Goal: Check status: Check status

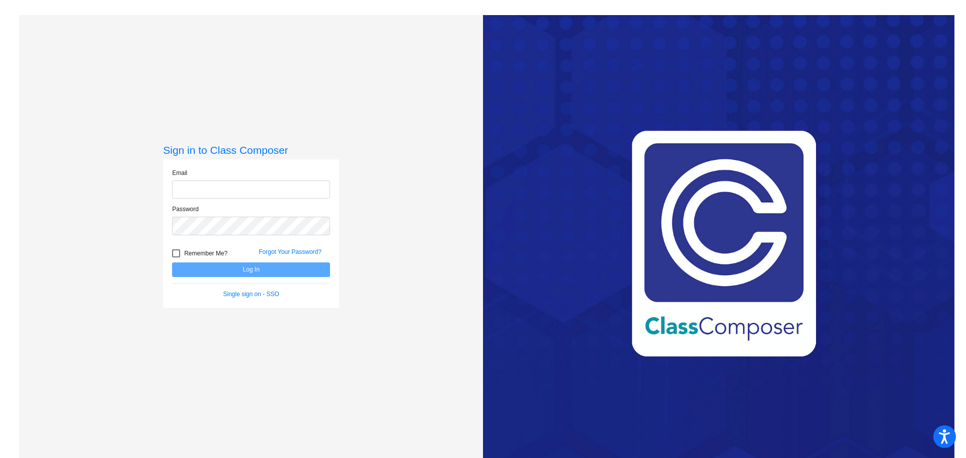
type input "[PERSON_NAME][EMAIL_ADDRESS][DOMAIN_NAME]"
click at [241, 265] on button "Log In" at bounding box center [251, 270] width 158 height 15
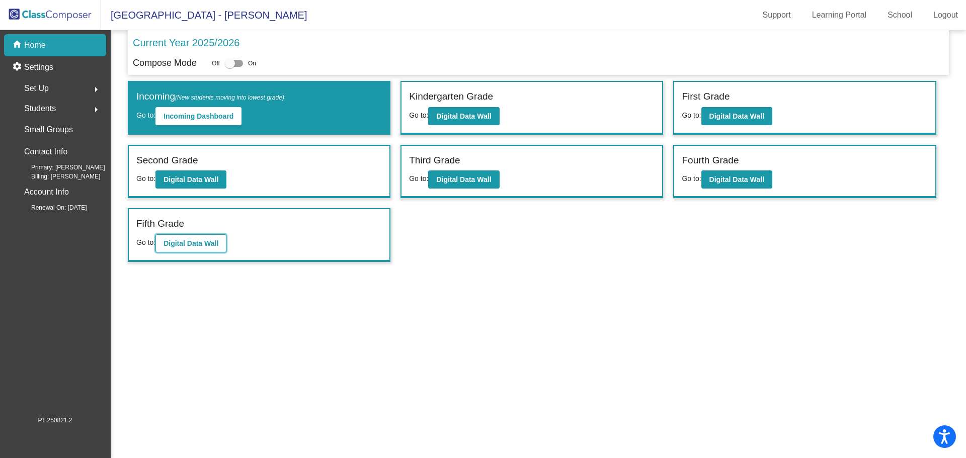
click at [179, 245] on b "Digital Data Wall" at bounding box center [191, 244] width 55 height 8
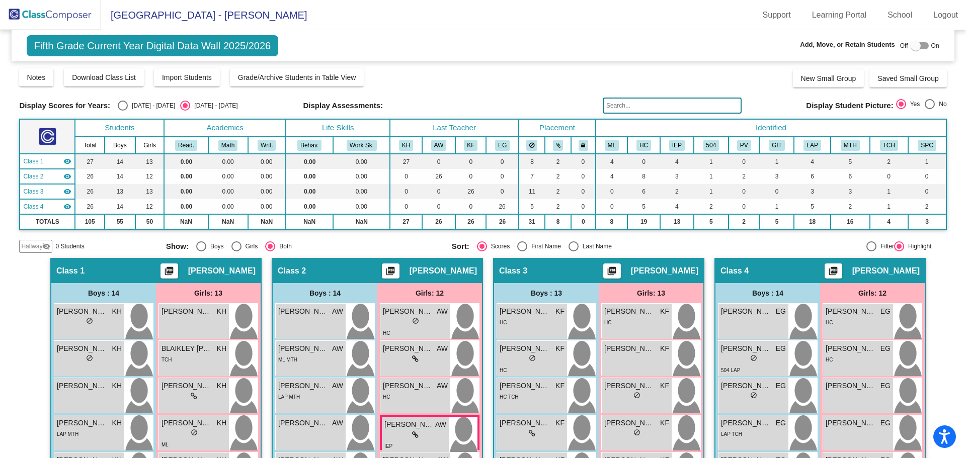
click at [118, 106] on div "Select an option" at bounding box center [123, 106] width 10 height 10
click at [122, 111] on input "[DATE] - [DATE]" at bounding box center [122, 111] width 1 height 1
radio input "true"
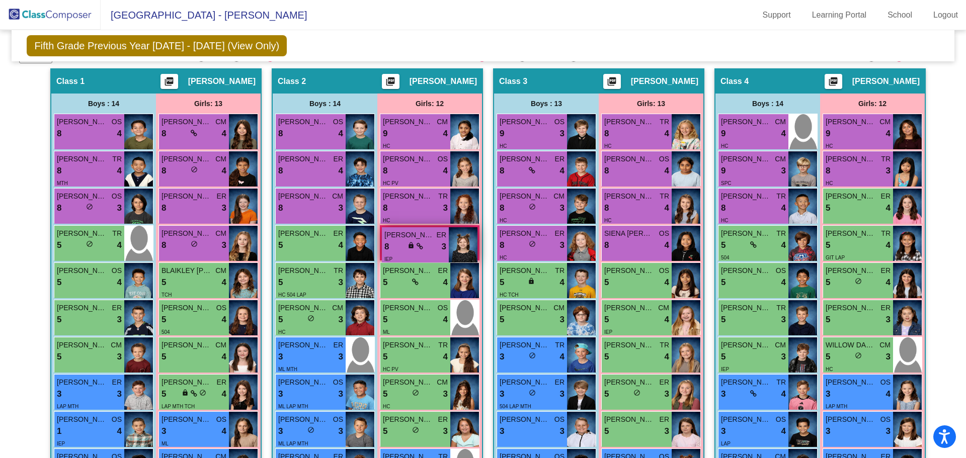
scroll to position [189, 0]
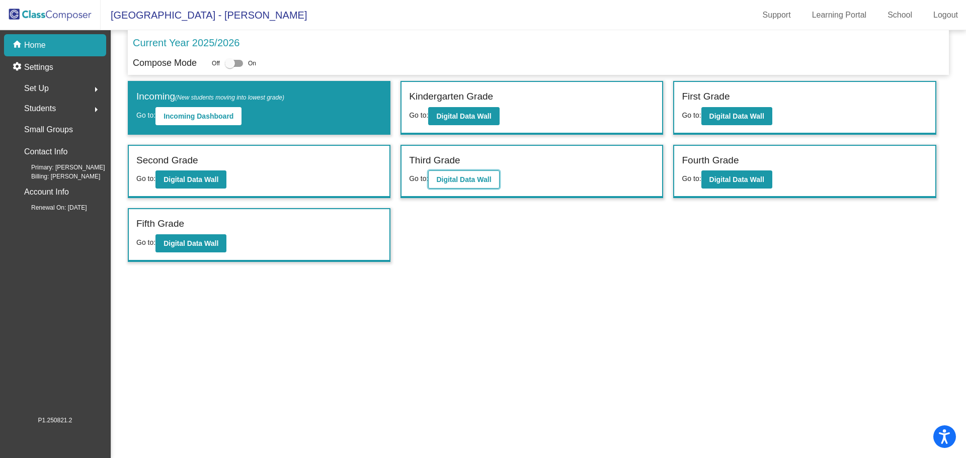
click at [454, 182] on b "Digital Data Wall" at bounding box center [463, 180] width 55 height 8
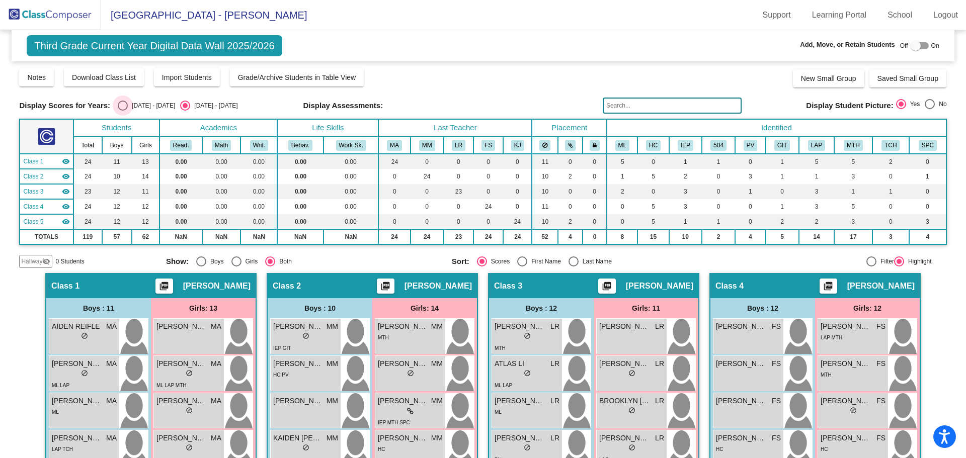
click at [118, 105] on div "Select an option" at bounding box center [123, 106] width 10 height 10
click at [122, 111] on input "[DATE] - [DATE]" at bounding box center [122, 111] width 1 height 1
radio input "true"
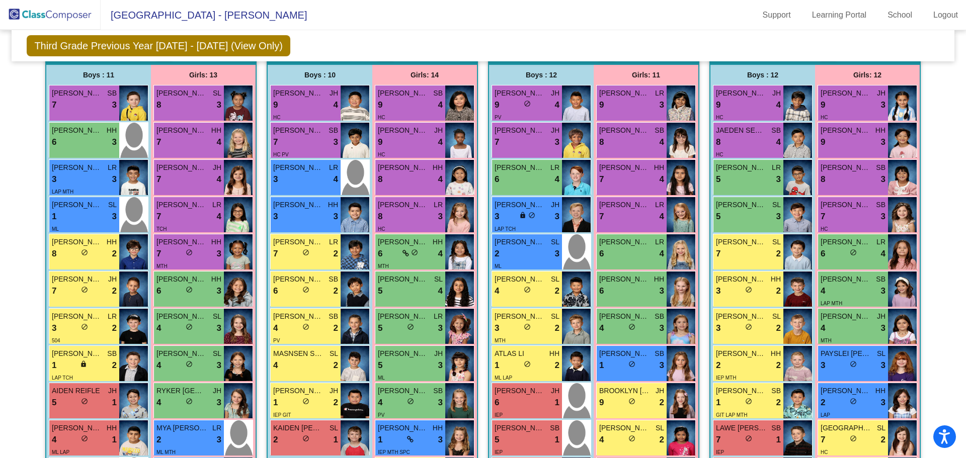
scroll to position [135, 0]
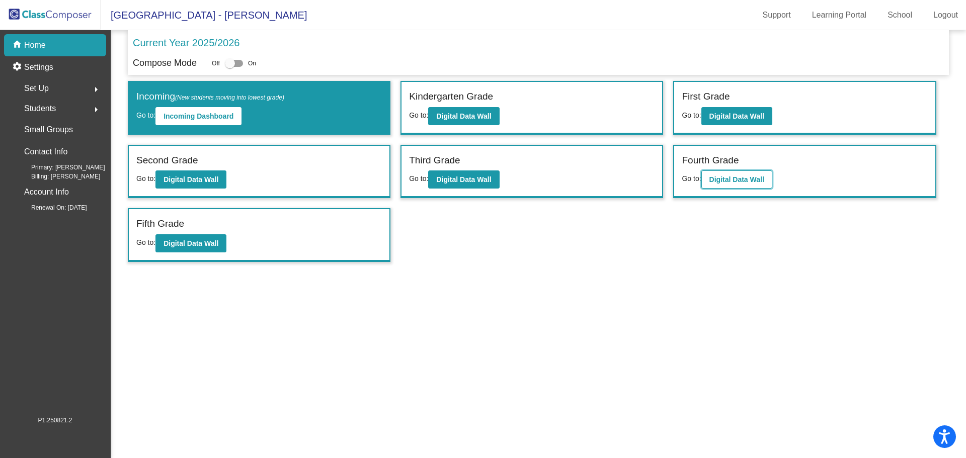
click at [731, 182] on b "Digital Data Wall" at bounding box center [736, 180] width 55 height 8
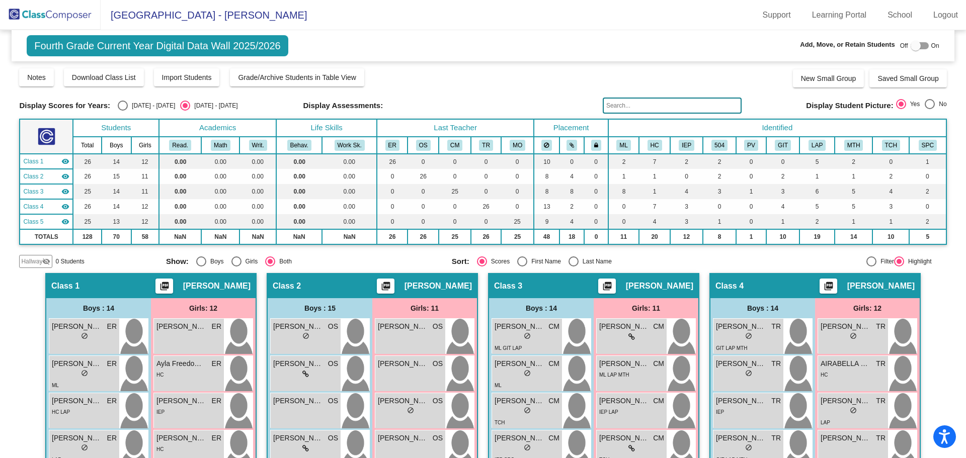
click at [118, 102] on div "Select an option" at bounding box center [123, 106] width 10 height 10
click at [122, 111] on input "[DATE] - [DATE]" at bounding box center [122, 111] width 1 height 1
radio input "true"
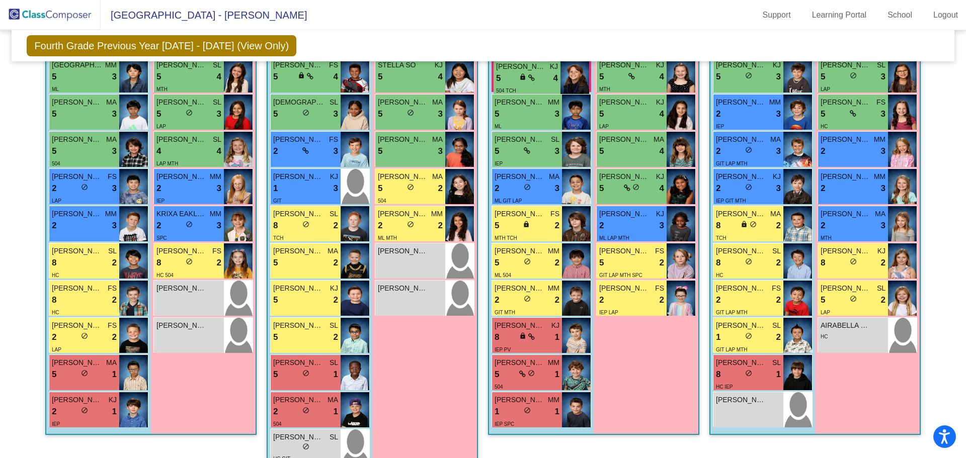
scroll to position [409, 0]
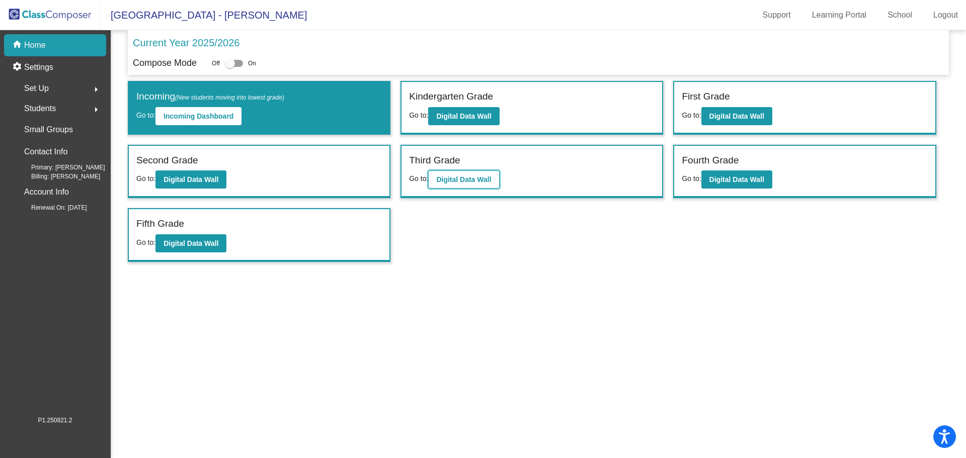
click at [468, 180] on b "Digital Data Wall" at bounding box center [463, 180] width 55 height 8
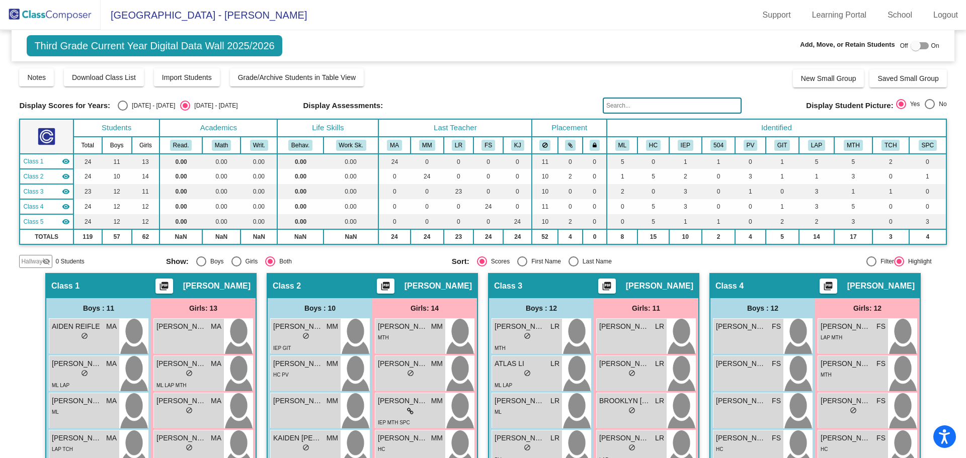
click at [118, 105] on div "Select an option" at bounding box center [123, 106] width 10 height 10
click at [122, 111] on input "[DATE] - [DATE]" at bounding box center [122, 111] width 1 height 1
radio input "true"
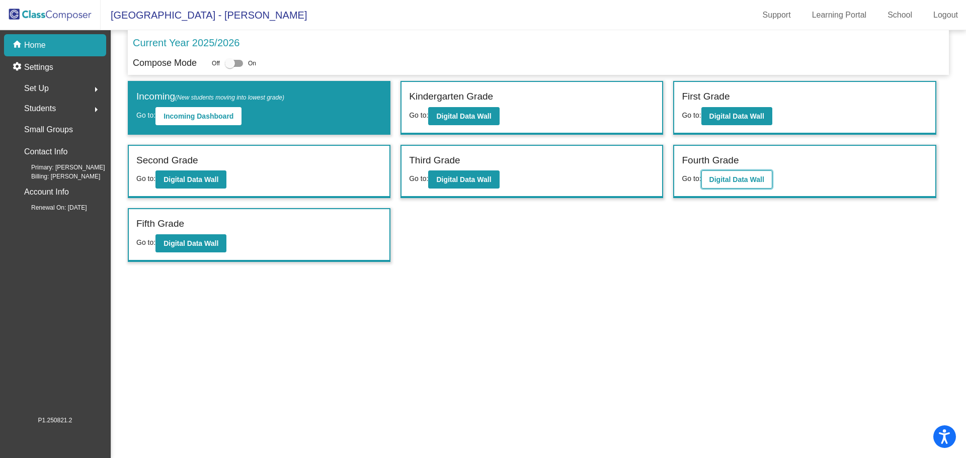
click at [719, 176] on b "Digital Data Wall" at bounding box center [736, 180] width 55 height 8
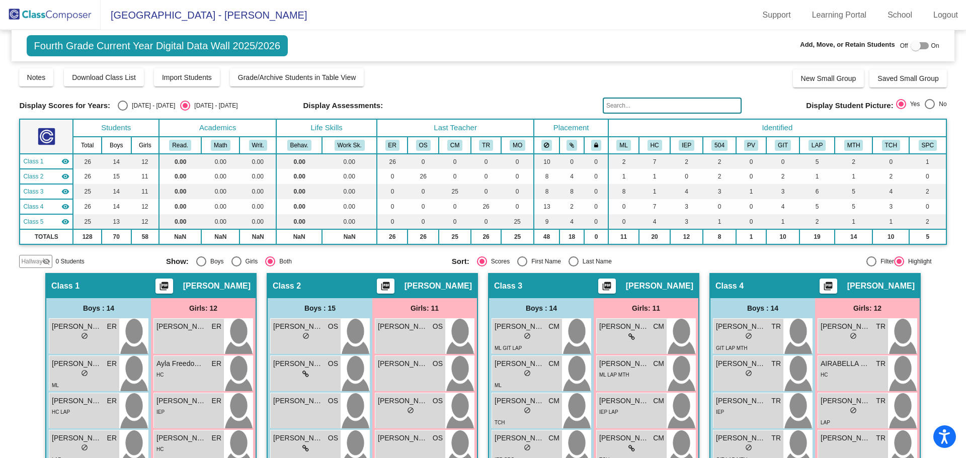
click at [118, 106] on div "Select an option" at bounding box center [123, 106] width 10 height 10
click at [122, 111] on input "[DATE] - [DATE]" at bounding box center [122, 111] width 1 height 1
radio input "true"
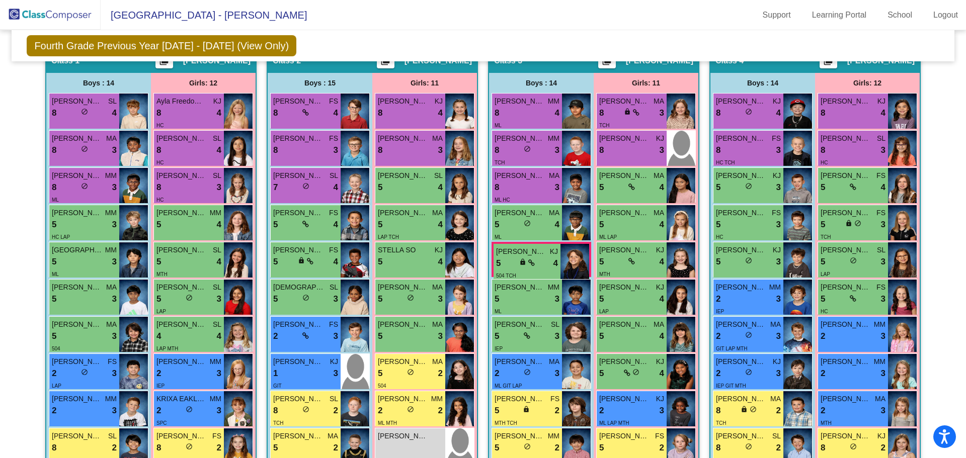
scroll to position [228, 0]
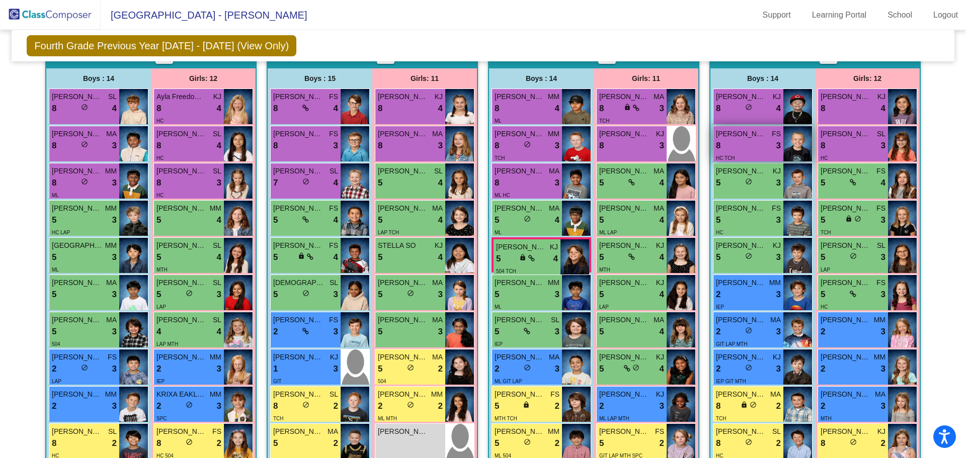
click at [798, 136] on img at bounding box center [797, 143] width 29 height 35
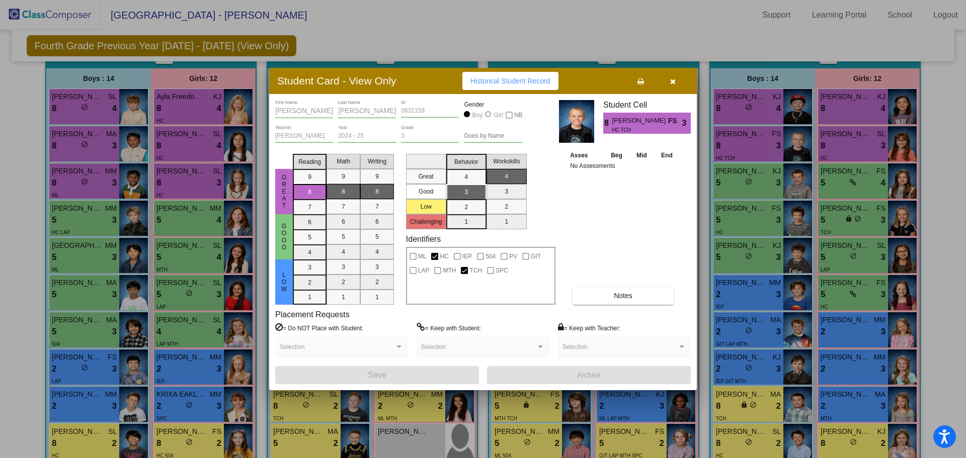
click at [676, 87] on button "button" at bounding box center [673, 81] width 32 height 18
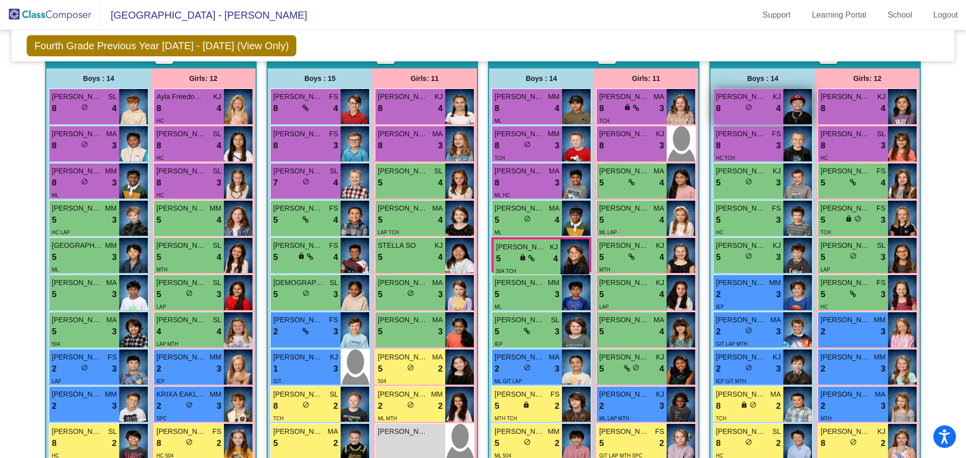
click at [785, 104] on img at bounding box center [797, 106] width 29 height 35
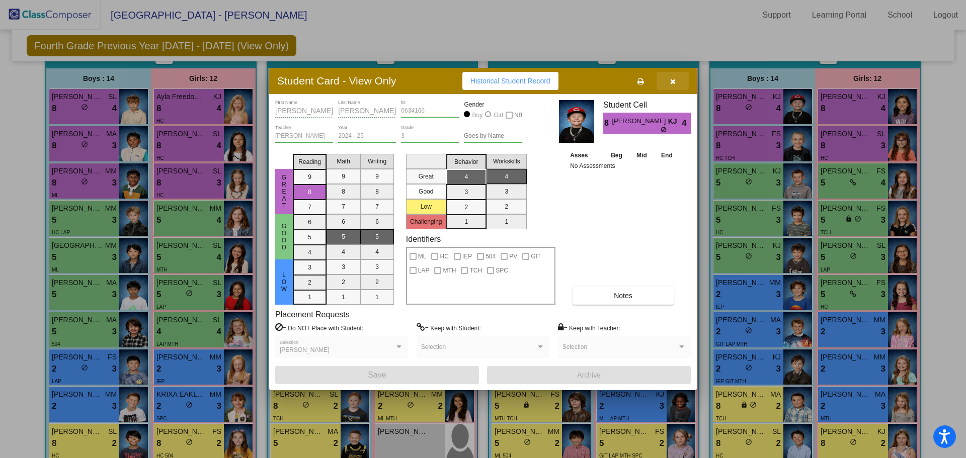
click at [676, 78] on button "button" at bounding box center [673, 81] width 32 height 18
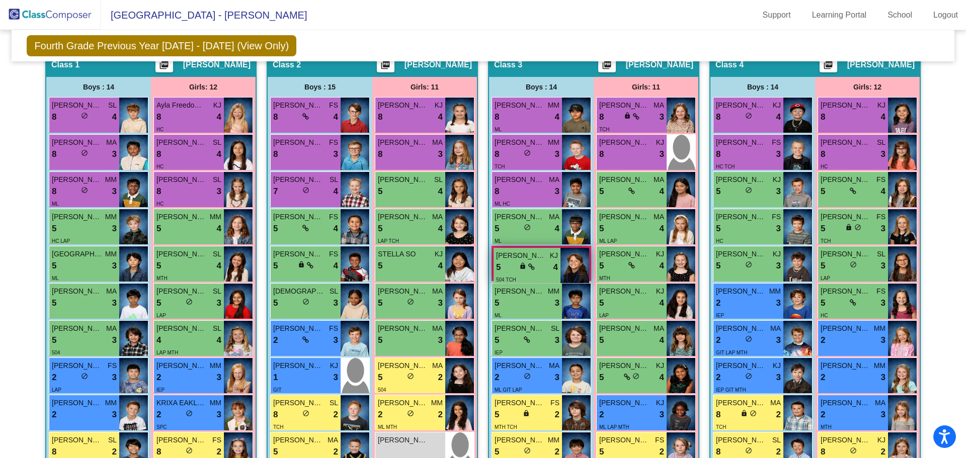
scroll to position [270, 0]
